Goal: Task Accomplishment & Management: Use online tool/utility

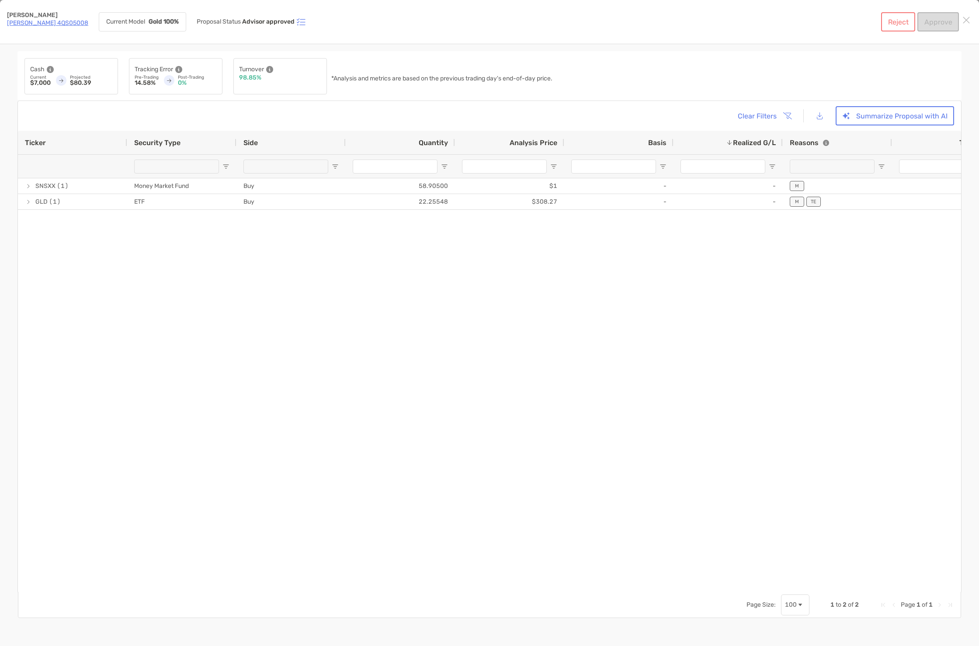
click at [57, 24] on link "[PERSON_NAME] 4QS05008" at bounding box center [47, 22] width 81 height 7
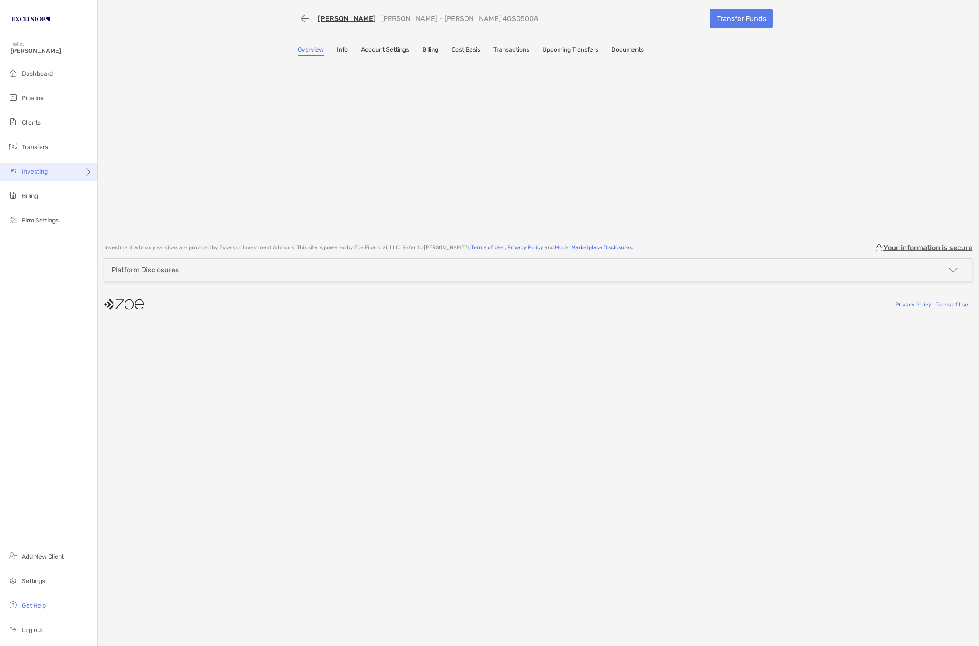
click at [57, 173] on div "Investing" at bounding box center [48, 171] width 97 height 17
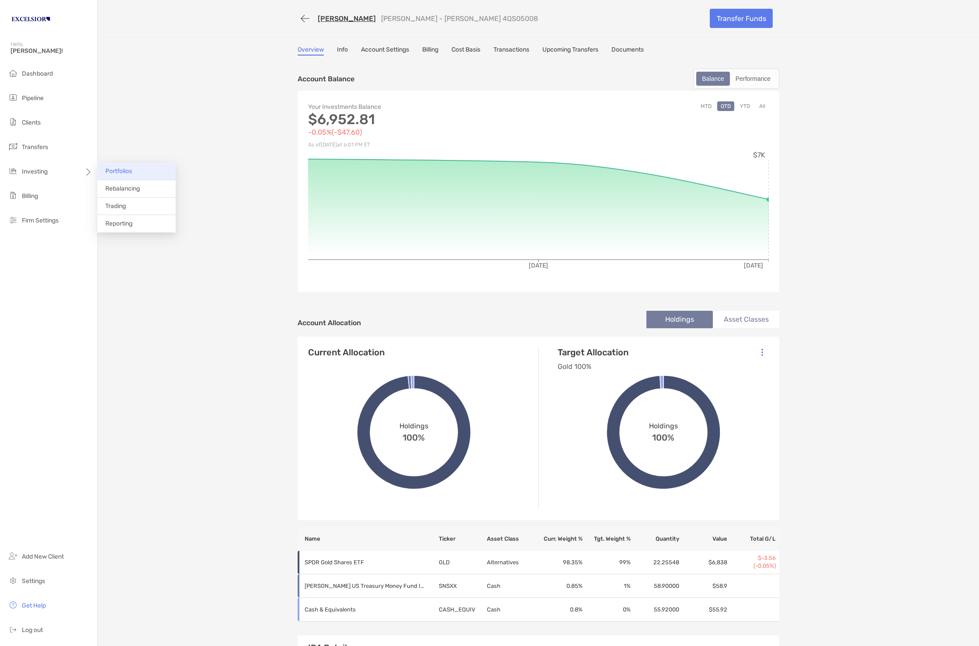
click at [128, 170] on span "Portfolios" at bounding box center [118, 170] width 27 height 7
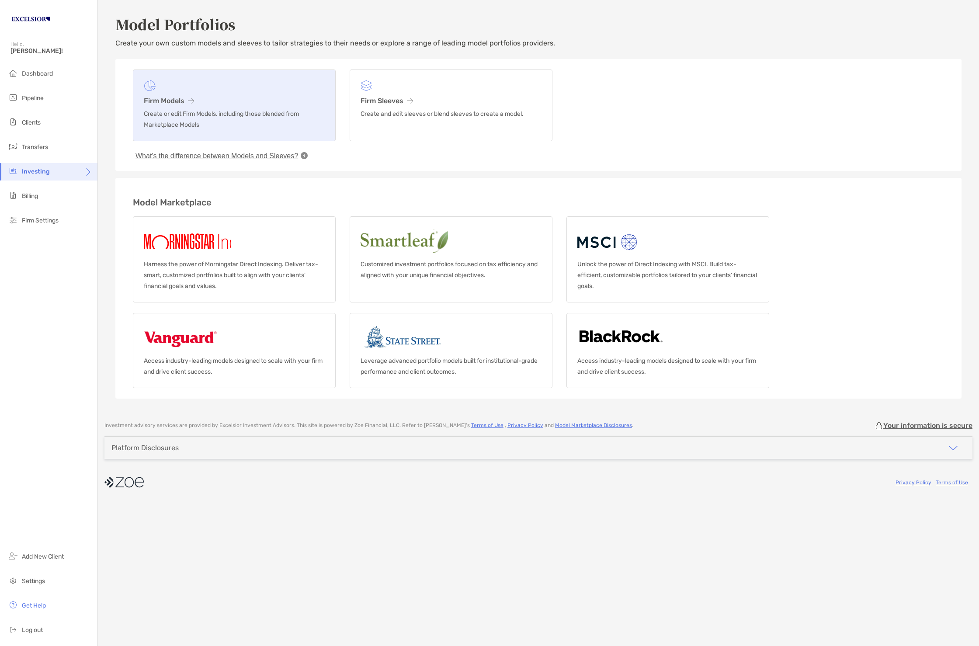
click at [236, 113] on p "Create or edit Firm Models, including those blended from Marketplace Models" at bounding box center [234, 119] width 181 height 22
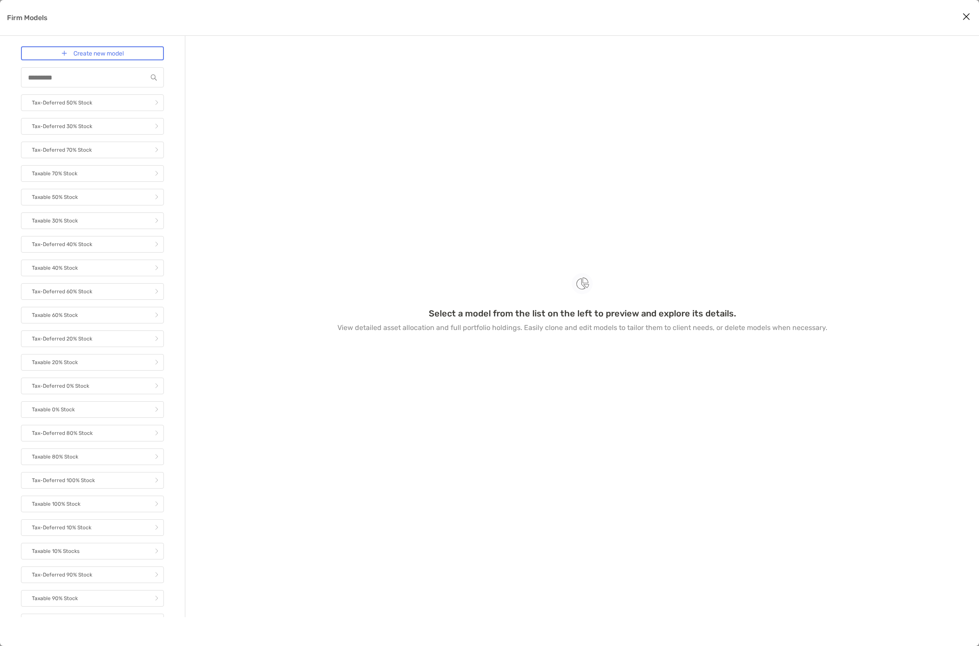
click at [58, 81] on div "Firm Models" at bounding box center [92, 77] width 143 height 20
click at [49, 81] on div "Firm Models" at bounding box center [92, 77] width 143 height 20
click at [49, 72] on div "Firm Models" at bounding box center [92, 77] width 143 height 20
click at [45, 76] on input "Firm Models" at bounding box center [84, 77] width 125 height 7
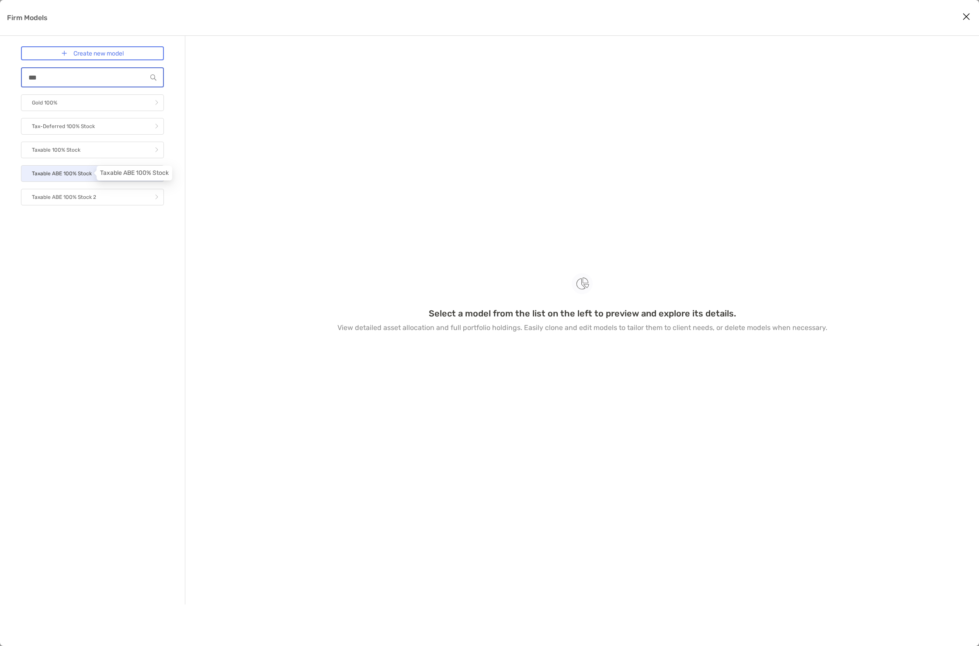
type input "***"
click at [80, 173] on p "Taxable ABE 100% Stock" at bounding box center [62, 173] width 60 height 11
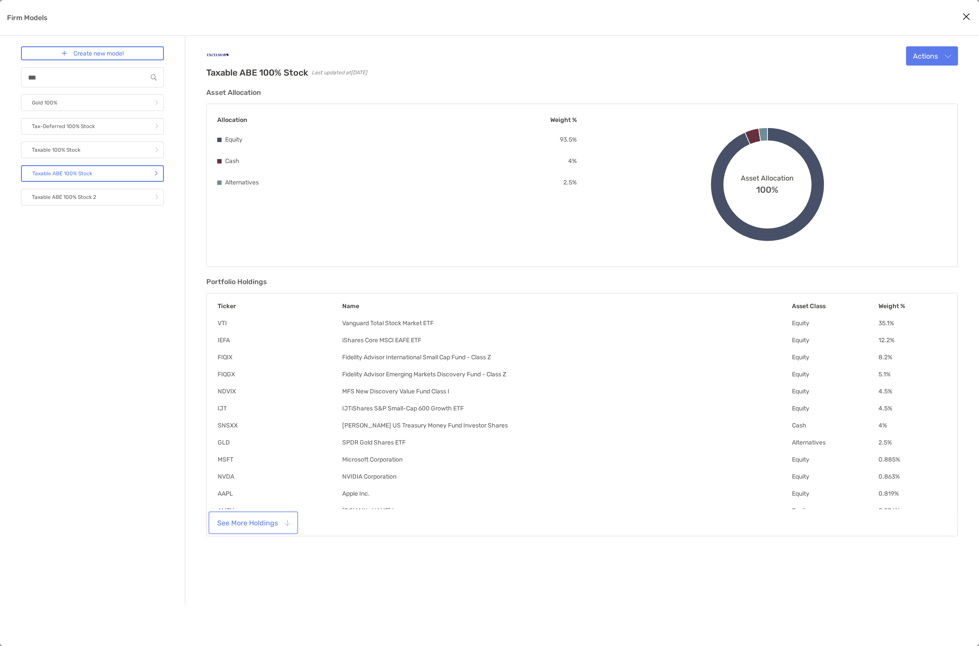
click at [272, 520] on button "See More Holdings" at bounding box center [253, 522] width 86 height 19
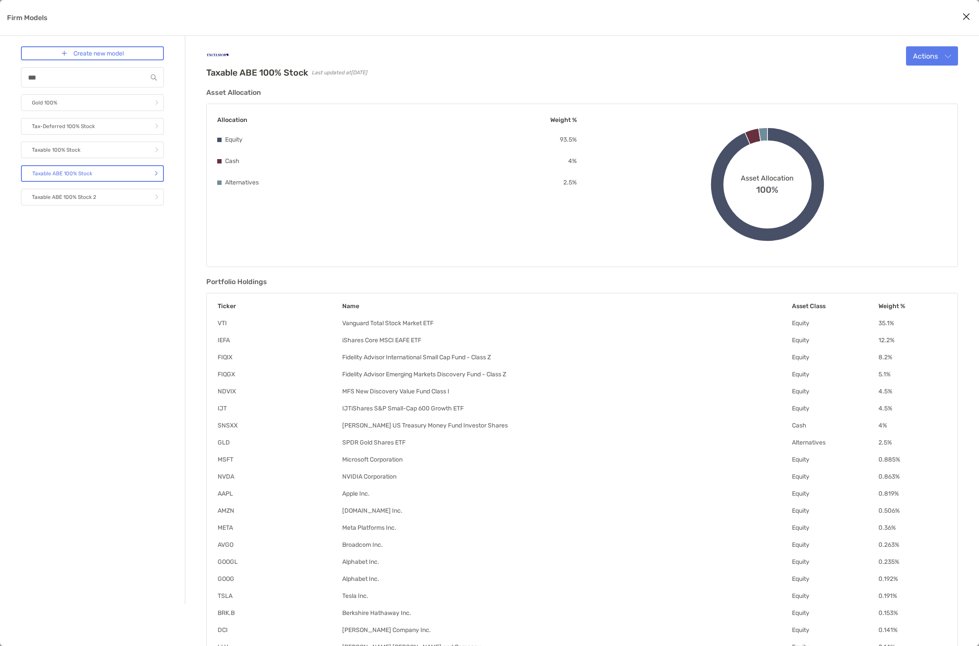
click at [229, 309] on th "Ticker" at bounding box center [279, 306] width 125 height 8
click at [229, 306] on th "Ticker" at bounding box center [279, 306] width 125 height 8
click at [236, 305] on th "Ticker" at bounding box center [279, 306] width 125 height 8
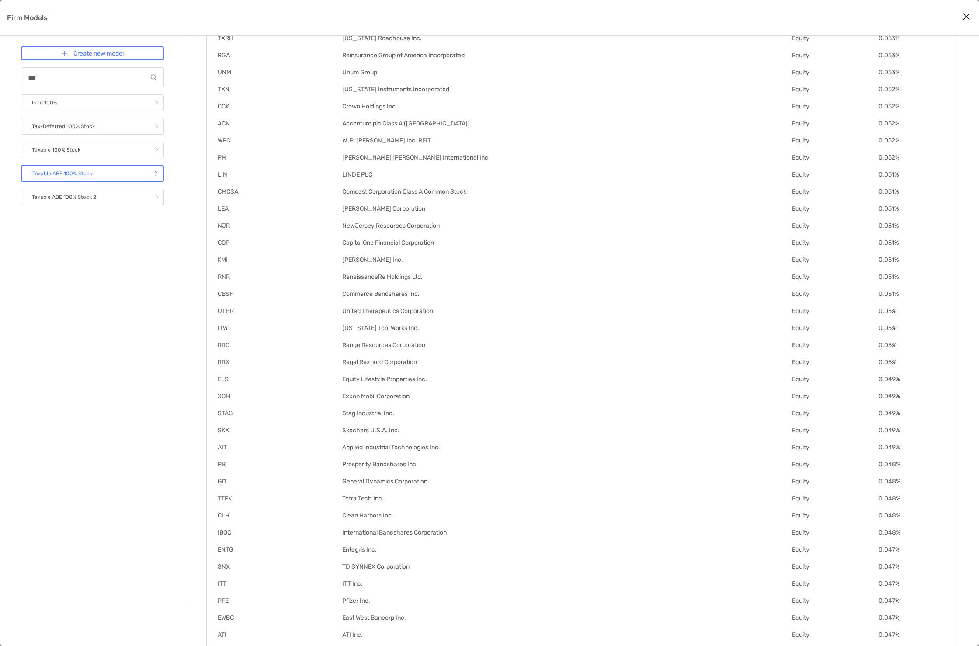
scroll to position [2146, 0]
click at [94, 198] on p "Taxable ABE 100% Stock 2" at bounding box center [64, 197] width 64 height 11
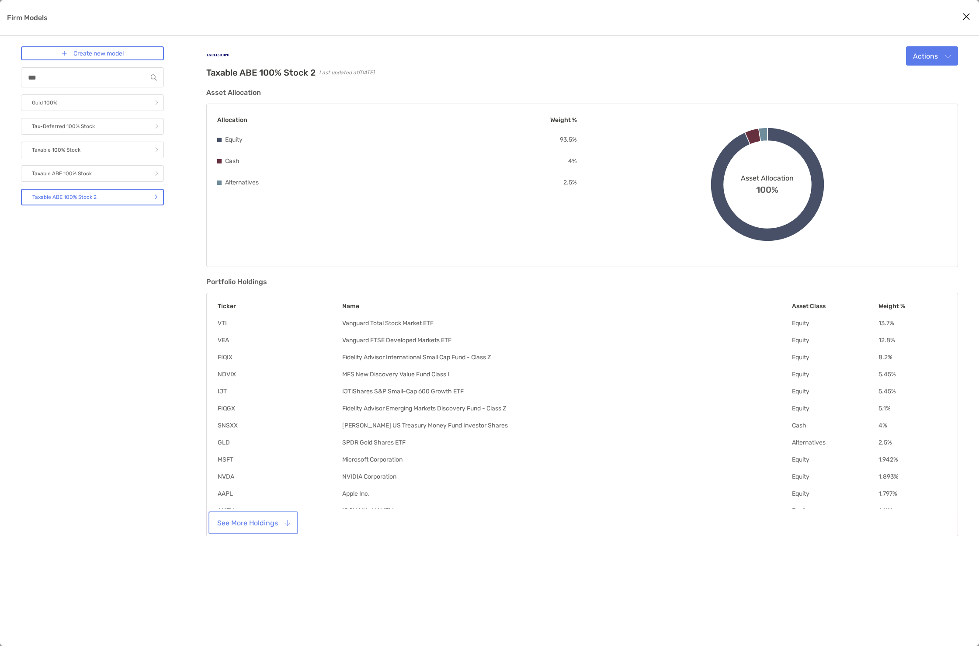
click at [267, 527] on button "See More Holdings" at bounding box center [253, 522] width 86 height 19
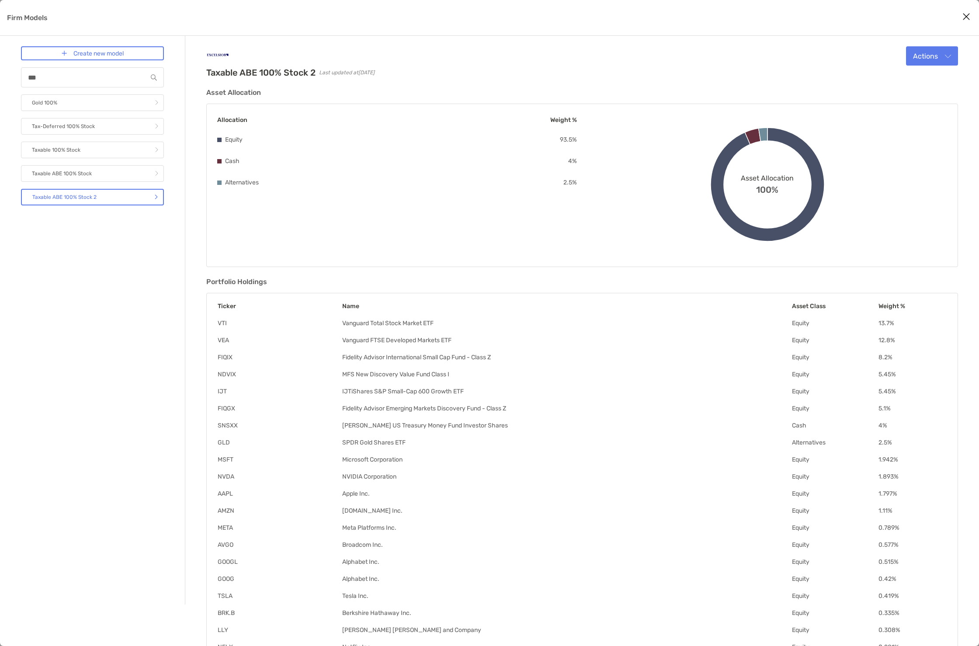
click at [149, 391] on div "Create new model *** Gold 100% Tax-Deferred 100% Stock Taxable 100% Stock Taxab…" at bounding box center [92, 320] width 143 height 548
